Goal: Transaction & Acquisition: Purchase product/service

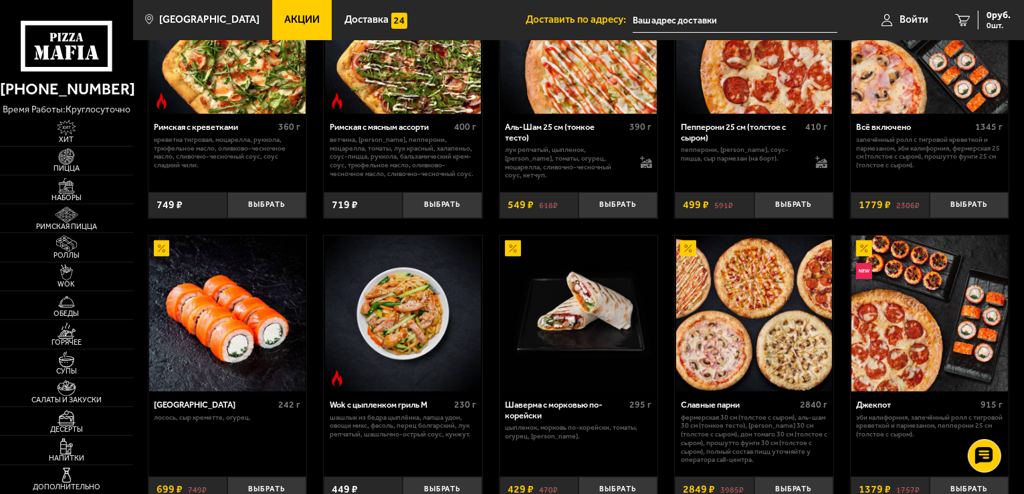
scroll to position [402, 0]
click at [292, 16] on span "Акции" at bounding box center [301, 20] width 35 height 10
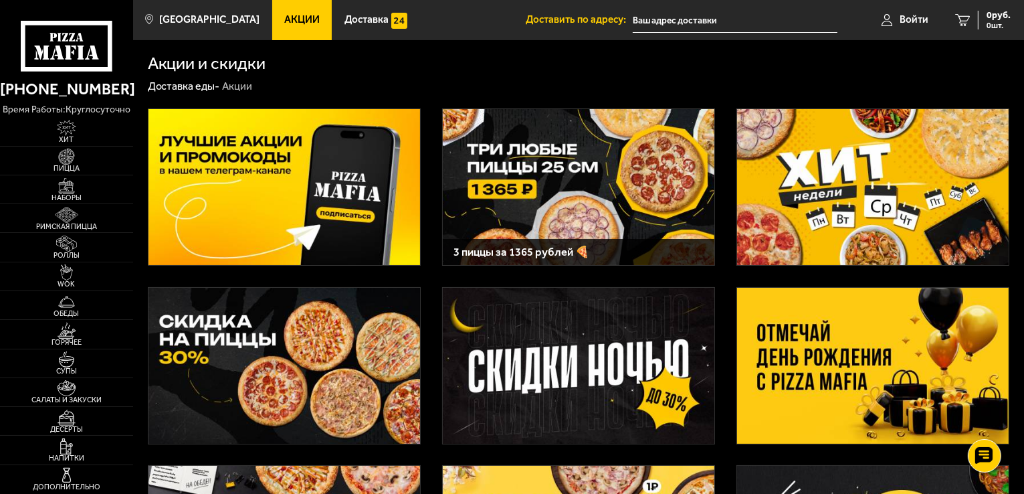
click at [601, 209] on img at bounding box center [579, 187] width 272 height 156
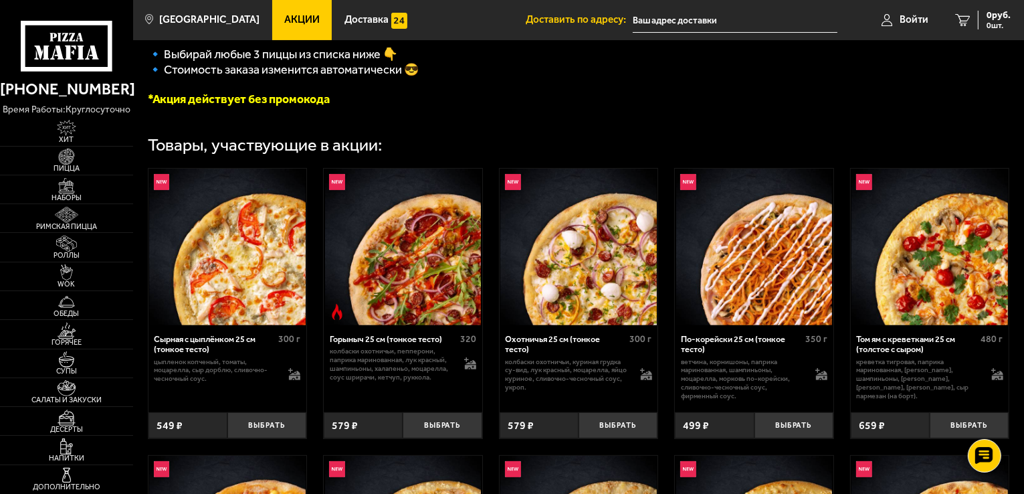
scroll to position [402, 0]
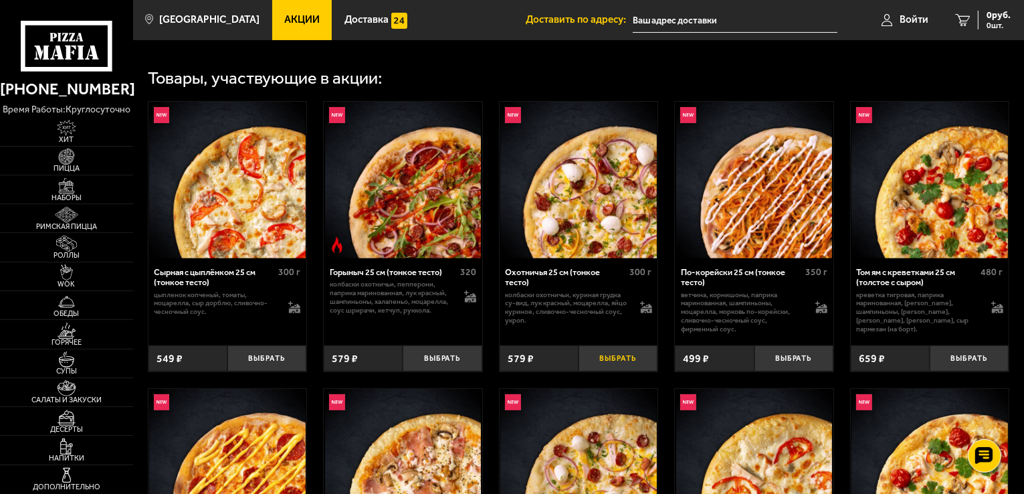
click at [626, 361] on button "Выбрать" at bounding box center [618, 358] width 79 height 26
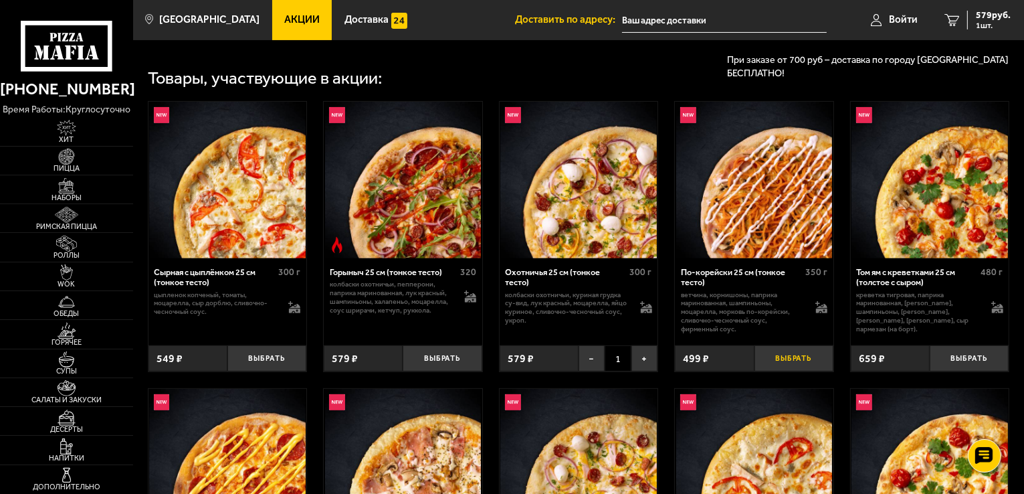
click at [809, 363] on button "Выбрать" at bounding box center [794, 358] width 79 height 26
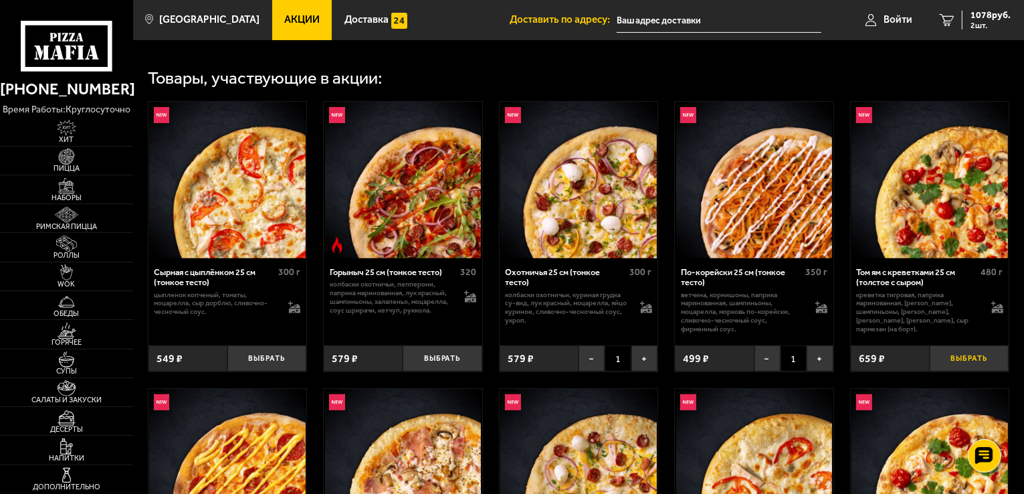
click at [964, 365] on button "Выбрать" at bounding box center [969, 358] width 79 height 26
click at [988, 22] on span "3 шт." at bounding box center [991, 25] width 40 height 8
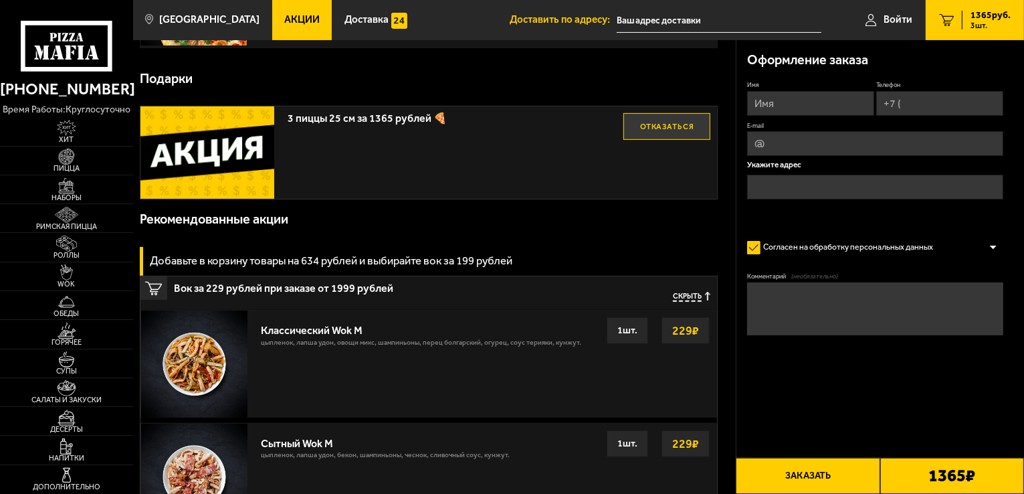
scroll to position [468, 0]
